Goal: Information Seeking & Learning: Check status

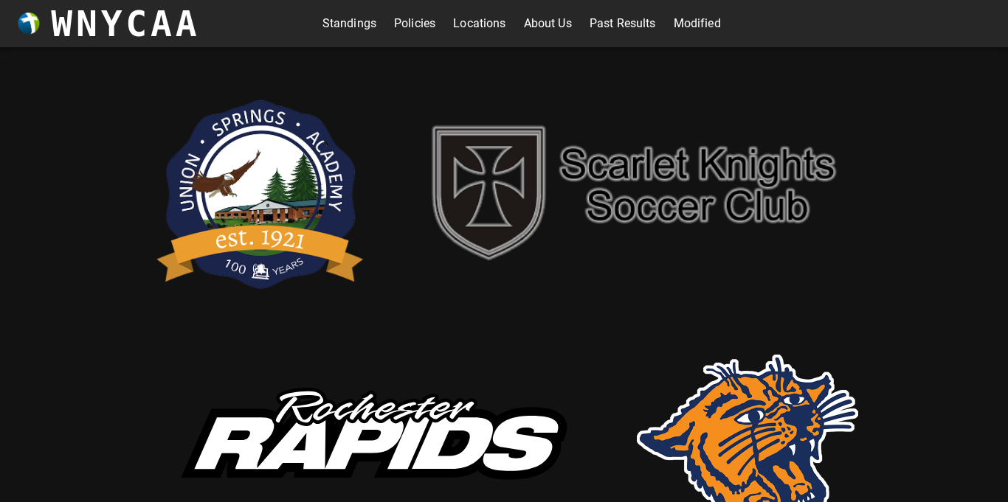
click at [626, 15] on link "Past Results" at bounding box center [622, 24] width 66 height 24
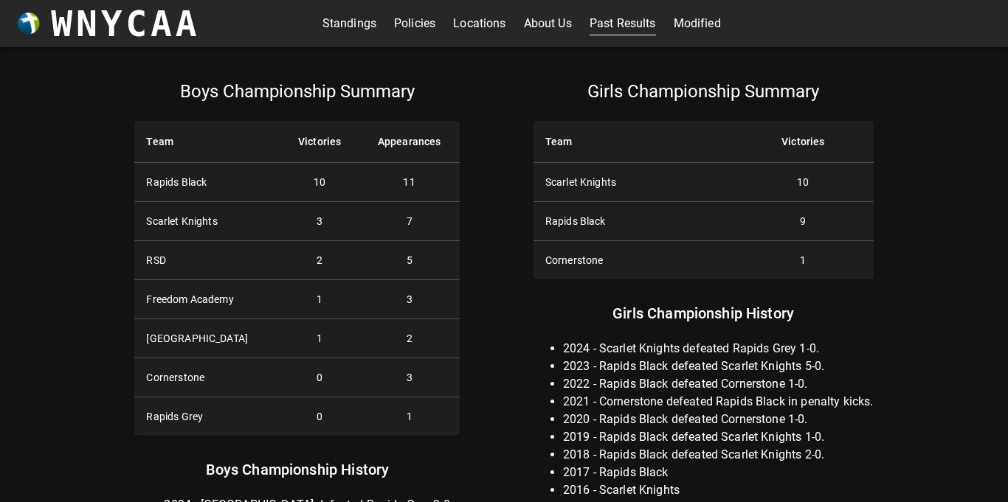
scroll to position [4, 0]
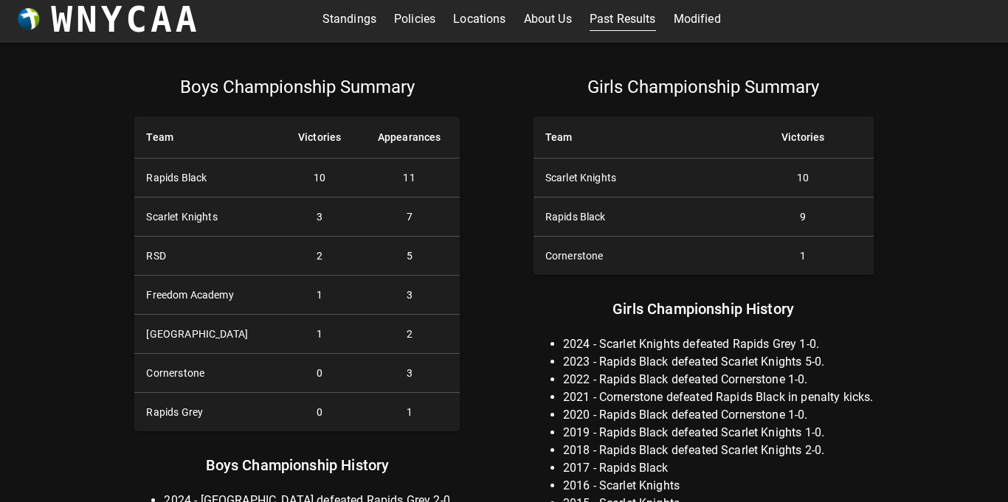
click at [322, 138] on th "Victories" at bounding box center [318, 138] width 77 height 42
click at [392, 131] on th "Appearances" at bounding box center [409, 138] width 101 height 42
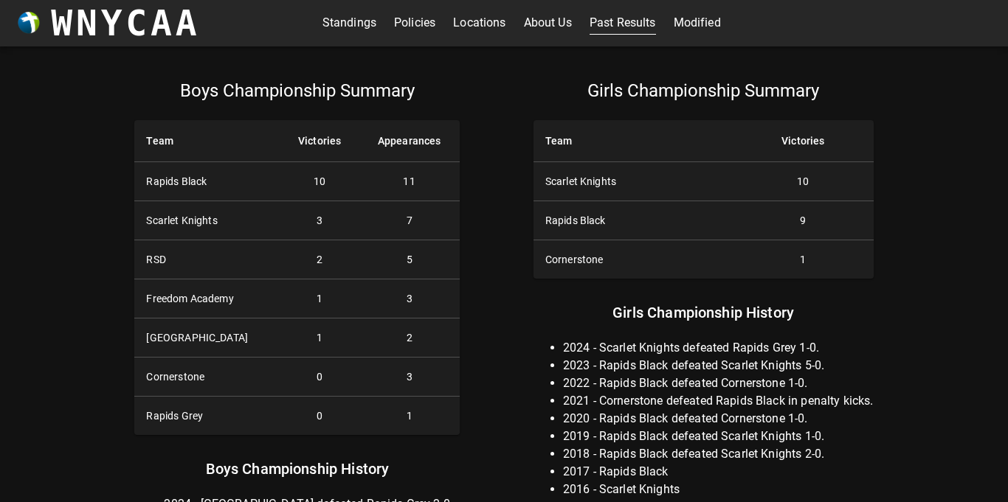
scroll to position [0, 0]
click at [705, 27] on link "Modified" at bounding box center [697, 24] width 47 height 24
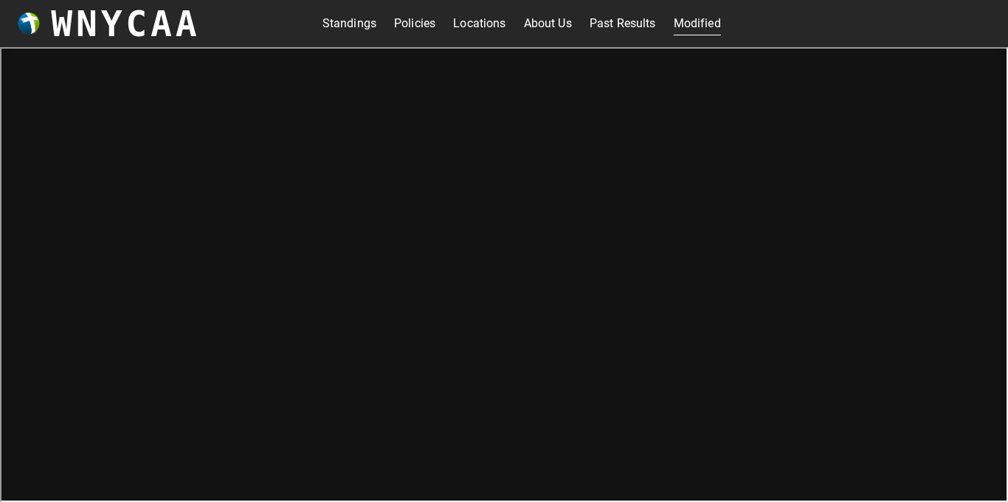
click at [361, 21] on link "Standings" at bounding box center [349, 24] width 54 height 24
